Goal: Check status: Verify the current state of an ongoing process or item

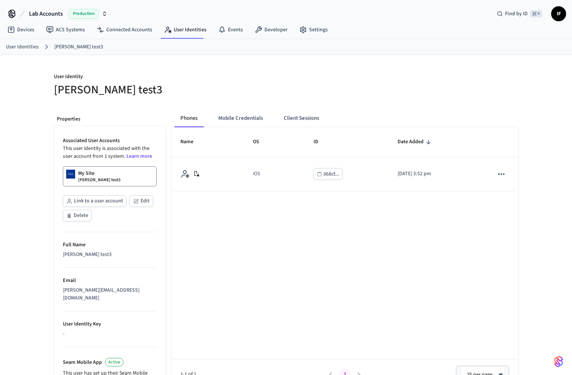
click at [318, 231] on div "Name OS ID Date Added iOS 068cf... 2025/08/29 at 3:52 pm 1-1 of 1 1 25 per page…" at bounding box center [345, 258] width 347 height 263
click at [301, 112] on button "Client Sessions" at bounding box center [301, 118] width 47 height 18
click at [237, 220] on div "Name OS ID Date Added iOS 068cf... 2025/08/29 at 3:52 pm 1-1 of 1 1 25 per page…" at bounding box center [345, 258] width 347 height 263
click at [448, 299] on div "Name OS ID Date Added iOS 068cf... 2025/08/29 at 3:52 pm 1-1 of 1 1 25 per page…" at bounding box center [345, 258] width 347 height 263
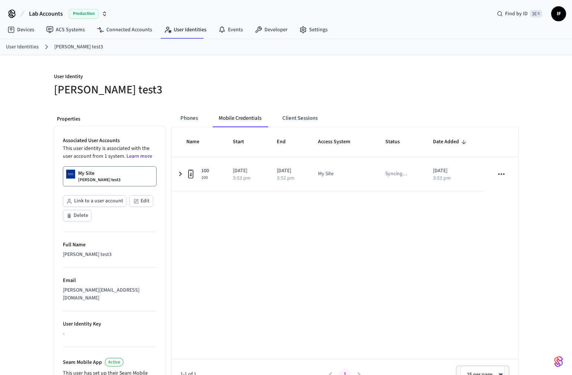
click at [170, 175] on div "Phones Mobile Credentials Client Sessions Name Start End Access System Status D…" at bounding box center [342, 309] width 353 height 413
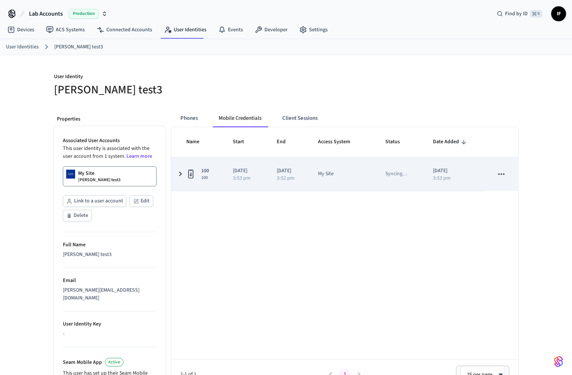
click at [183, 173] on icon "sticky table" at bounding box center [180, 173] width 9 height 9
click at [183, 173] on icon "sticky table" at bounding box center [180, 174] width 9 height 9
click at [183, 173] on icon "sticky table" at bounding box center [180, 173] width 9 height 9
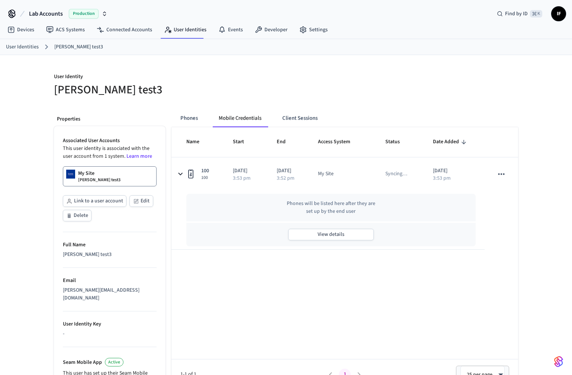
click at [210, 261] on div "Name Start End Access System Status Date Added 100 100 2025/08/29 3:53 pm 2025/…" at bounding box center [345, 258] width 347 height 263
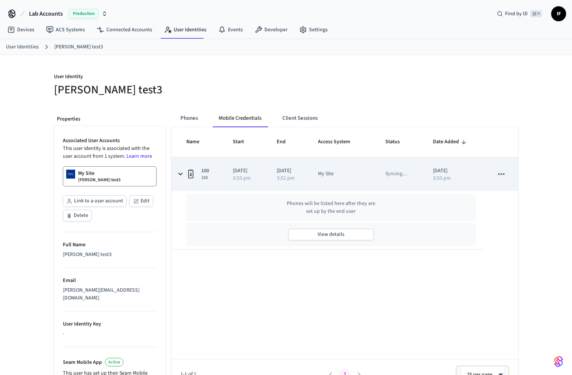
click at [503, 174] on icon "sticky table" at bounding box center [501, 173] width 6 height 1
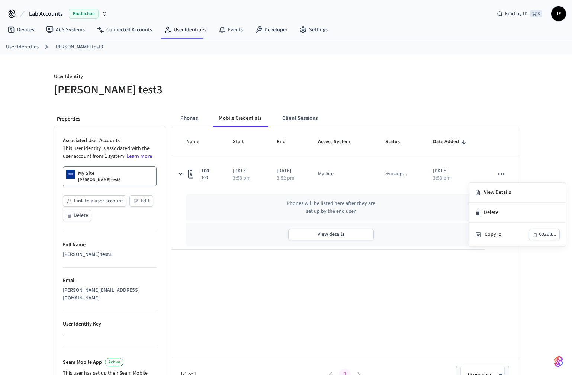
click at [379, 313] on div at bounding box center [286, 187] width 572 height 375
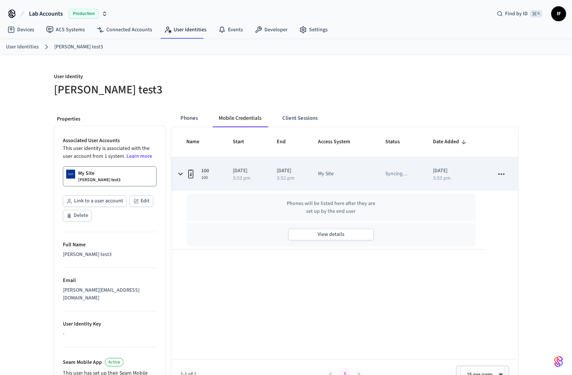
click at [424, 172] on td "Syncing …" at bounding box center [400, 173] width 48 height 33
click at [402, 181] on td "Syncing …" at bounding box center [400, 173] width 48 height 33
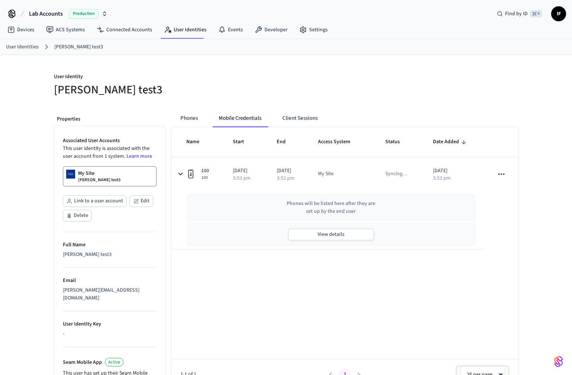
click at [509, 297] on div "Name Start End Access System Status Date Added 100 100 2025/08/29 3:53 pm 2025/…" at bounding box center [345, 258] width 347 height 263
click at [486, 313] on div "Name Start End Access System Status Date Added 100 100 2025/08/29 3:53 pm 2025/…" at bounding box center [345, 258] width 347 height 263
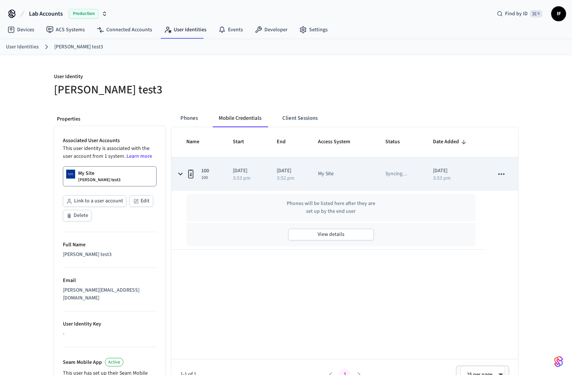
click at [507, 173] on button "sticky table" at bounding box center [502, 174] width 16 height 16
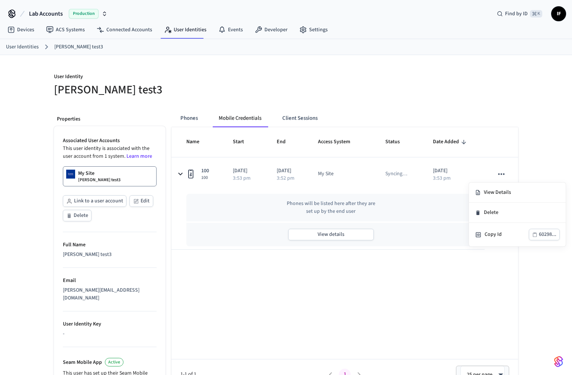
click at [531, 144] on div at bounding box center [286, 187] width 572 height 375
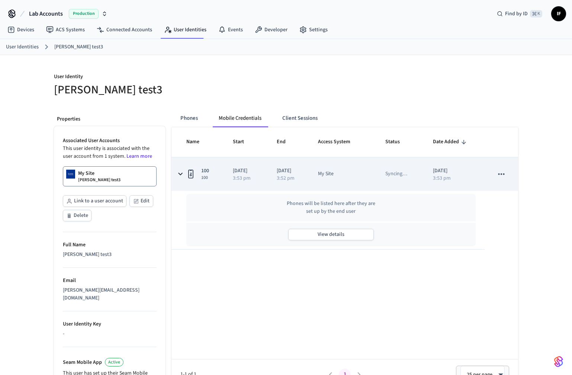
click at [504, 176] on icon "sticky table" at bounding box center [502, 174] width 10 height 10
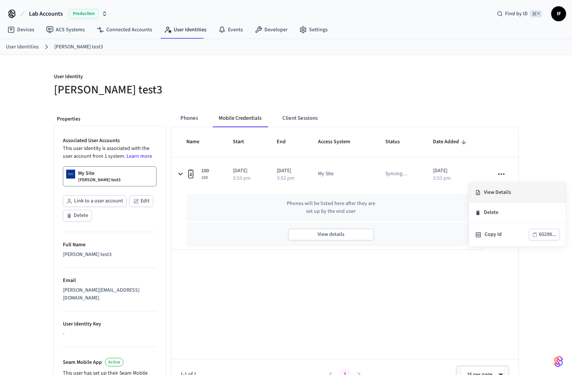
click at [505, 187] on li "View Details" at bounding box center [517, 193] width 97 height 20
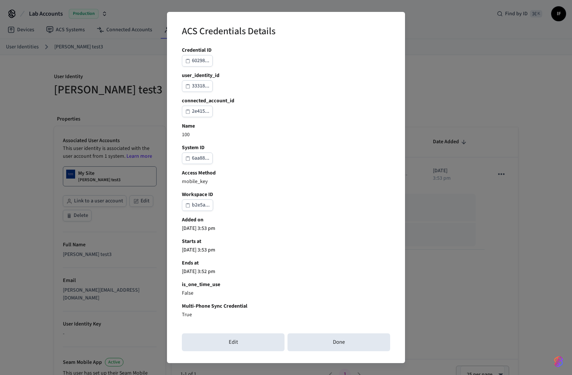
click at [206, 306] on b "Multi-Phone Sync Credential" at bounding box center [286, 306] width 208 height 8
click at [346, 279] on div "Credential ID 60298... user_identity_id 33318... connected_account_id 2e415... …" at bounding box center [286, 216] width 208 height 338
click at [355, 276] on div "Credential ID 60298... user_identity_id 33318... connected_account_id 2e415... …" at bounding box center [286, 216] width 208 height 338
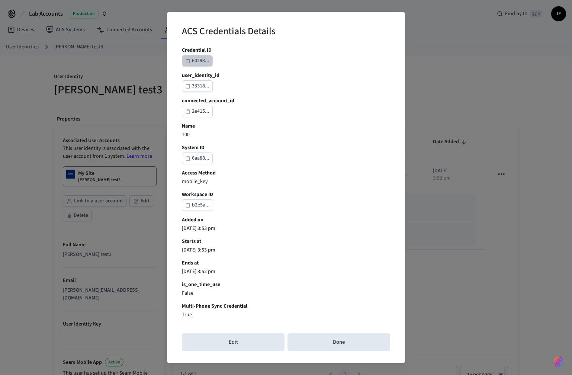
click at [202, 61] on div "60298..." at bounding box center [200, 60] width 17 height 9
click at [464, 196] on div "ACS Credentials Details Credential ID 60298... user_identity_id 33318... connec…" at bounding box center [286, 187] width 572 height 375
